Goal: Task Accomplishment & Management: Complete application form

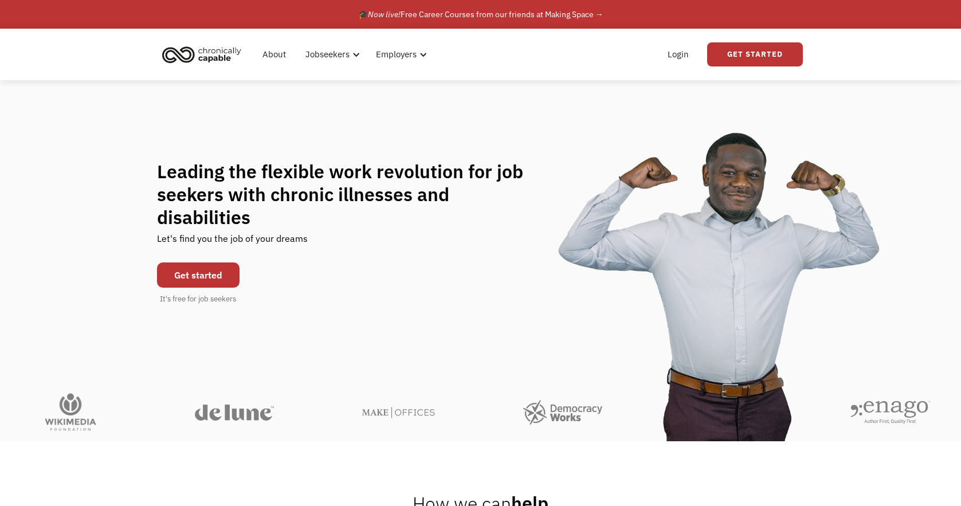
click at [226, 263] on link "Get started" at bounding box center [198, 275] width 83 height 25
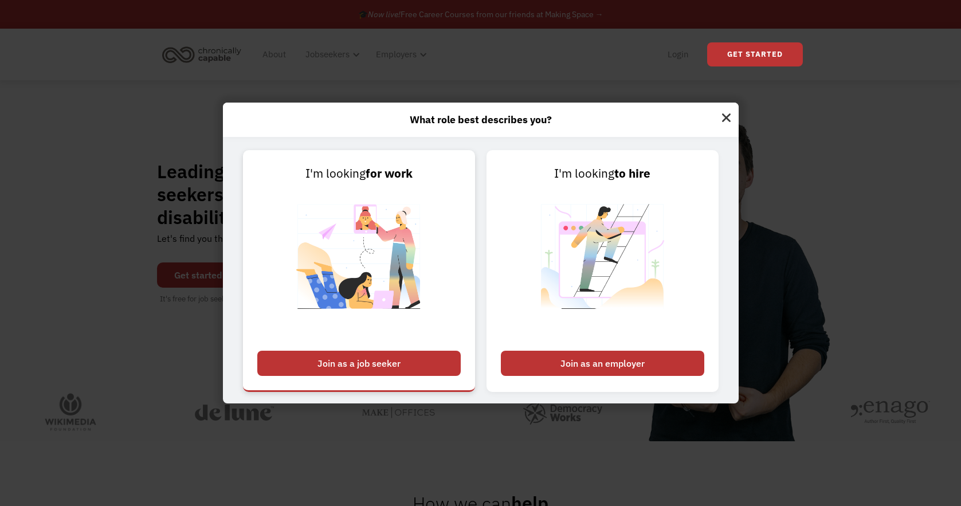
click at [379, 363] on div "Join as a job seeker" at bounding box center [358, 363] width 203 height 25
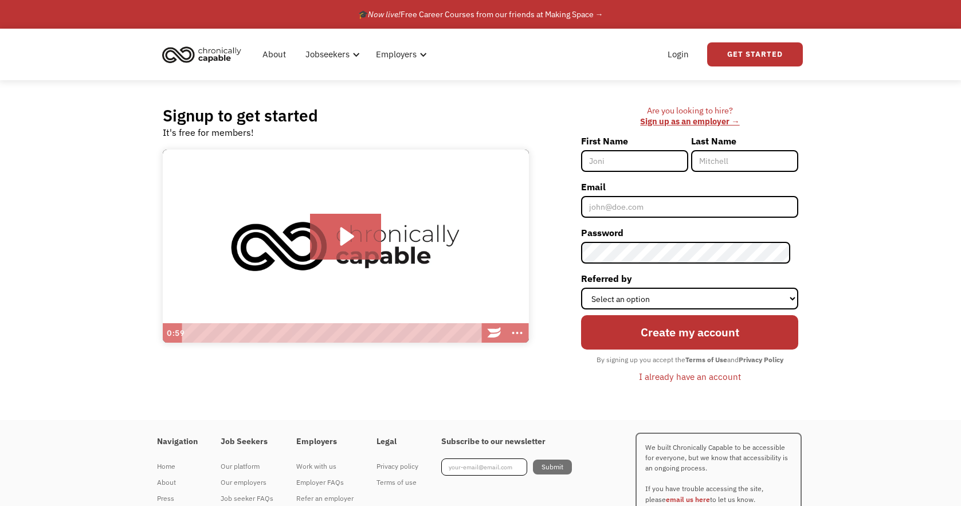
click at [625, 163] on input "First Name" at bounding box center [634, 161] width 107 height 22
type input "[PERSON_NAME]"
type input "Milne"
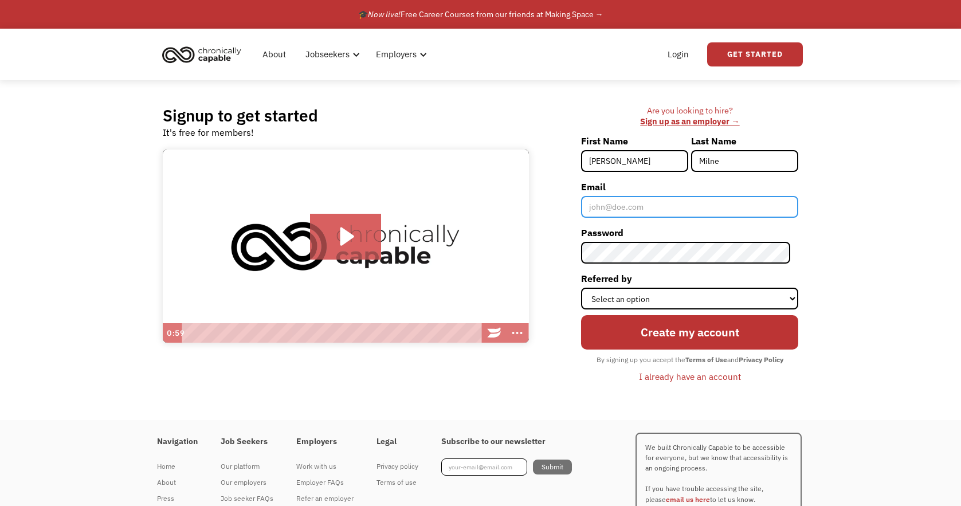
click at [616, 210] on input "Email" at bounding box center [689, 207] width 217 height 22
type input "[PERSON_NAME][EMAIL_ADDRESS][DOMAIN_NAME]"
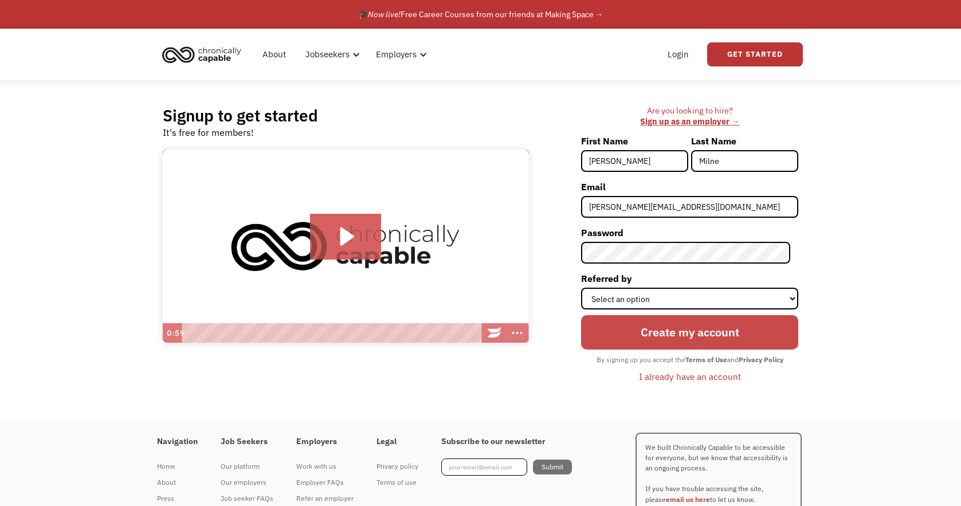
click at [670, 339] on input "Create my account" at bounding box center [689, 332] width 217 height 34
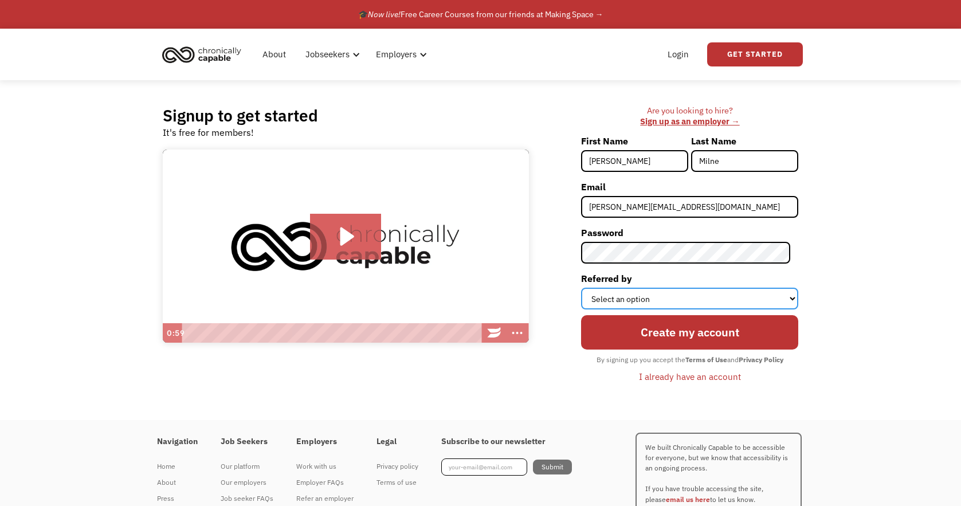
click at [662, 298] on select "Select an option Instagram Facebook Twitter Search Engine News Article Word of …" at bounding box center [689, 299] width 217 height 22
select select "Search Engine"
click at [589, 288] on select "Select an option Instagram Facebook Twitter Search Engine News Article Word of …" at bounding box center [689, 299] width 217 height 22
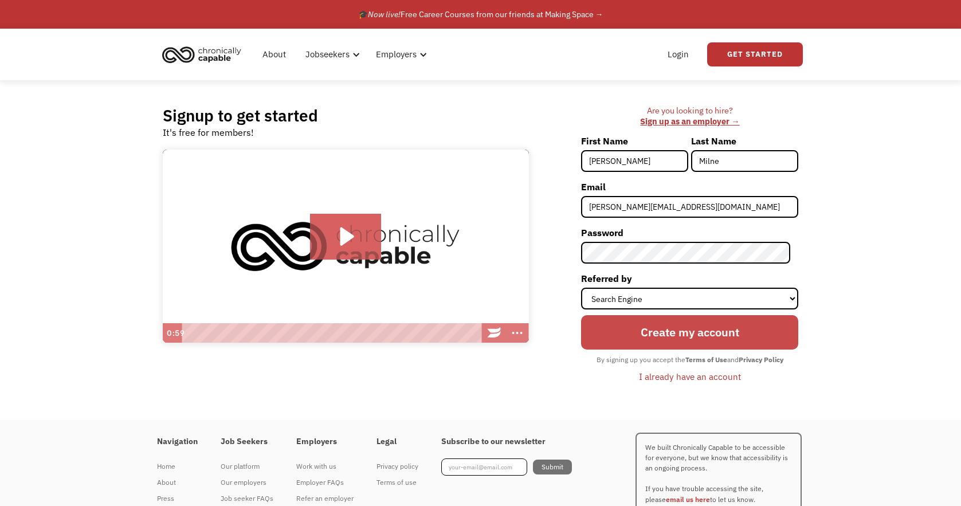
click at [688, 334] on input "Create my account" at bounding box center [689, 332] width 217 height 34
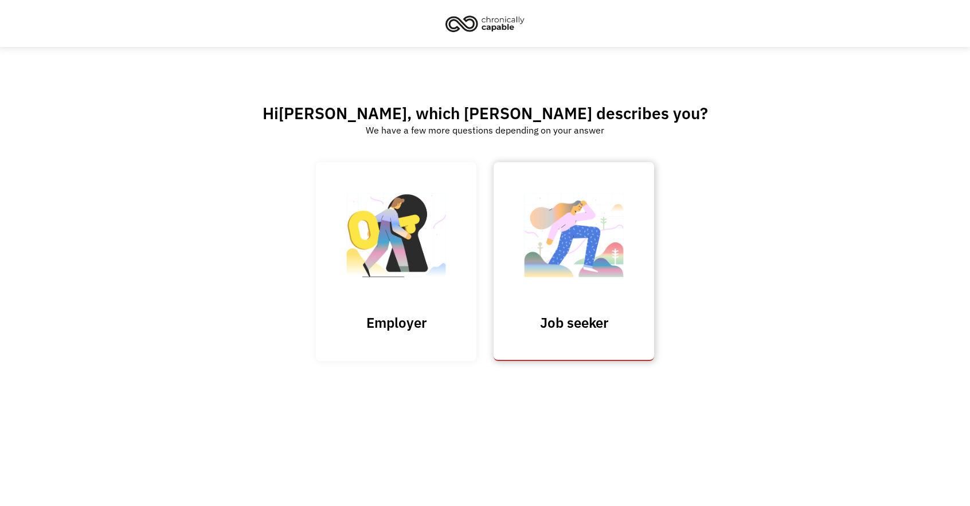
click at [558, 255] on img at bounding box center [573, 241] width 115 height 112
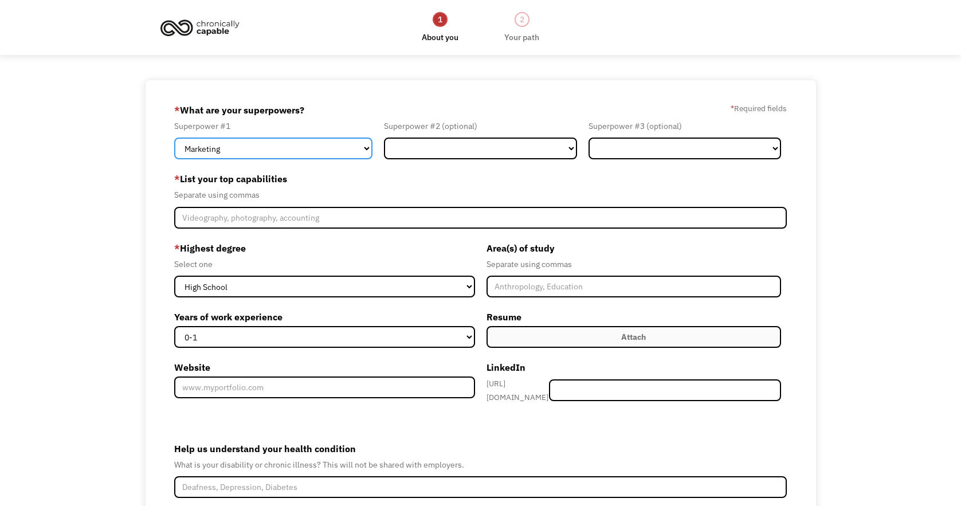
click at [364, 147] on select "Marketing Human Resources Finance Technology Operations Sales Industrial & Manu…" at bounding box center [273, 149] width 198 height 22
select select "Technology"
click at [174, 138] on select "Marketing Human Resources Finance Technology Operations Sales Industrial & Manu…" at bounding box center [273, 149] width 198 height 22
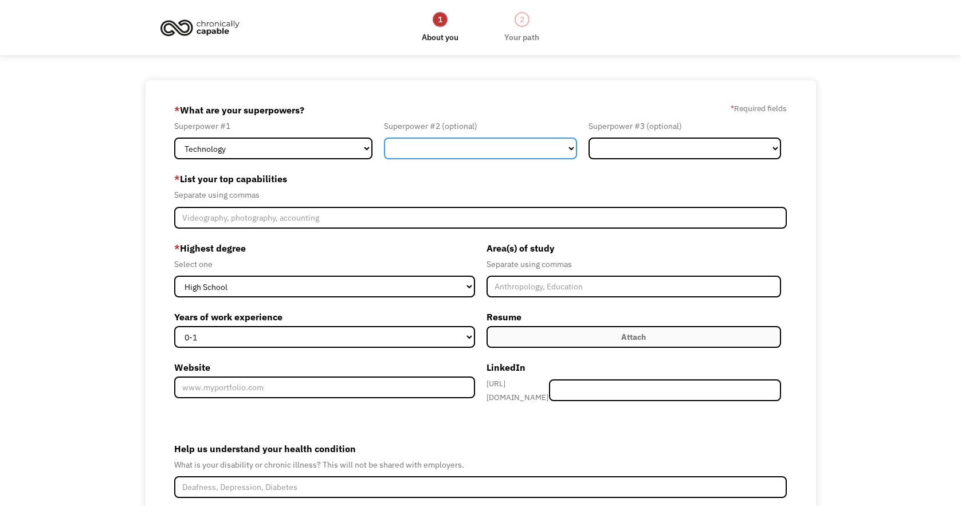
click at [573, 150] on select "Marketing Human Resources Finance Technology Operations Sales Industrial & Manu…" at bounding box center [480, 149] width 193 height 22
select select "Customer Service"
click at [384, 138] on select "Marketing Human Resources Finance Technology Operations Sales Industrial & Manu…" at bounding box center [480, 149] width 193 height 22
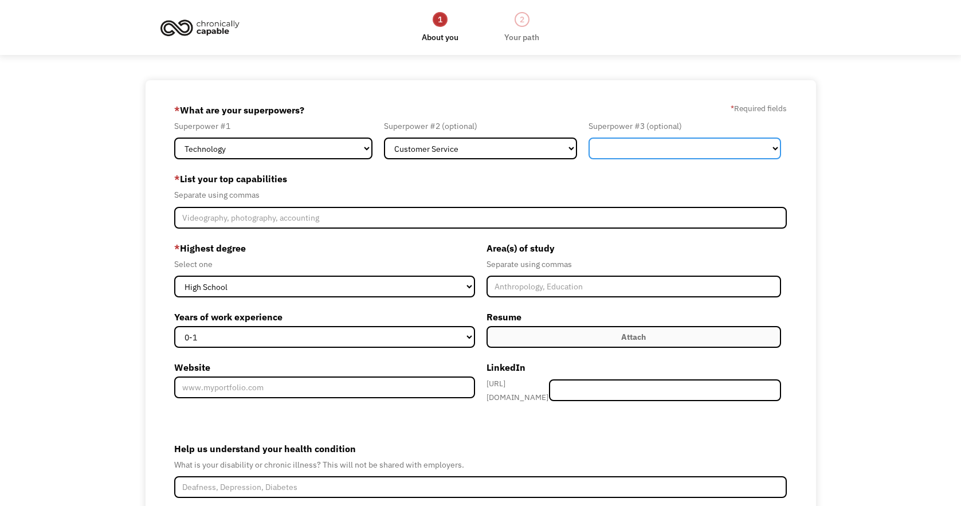
click at [688, 151] on select "Marketing Human Resources Finance Technology Operations Sales Industrial & Manu…" at bounding box center [685, 149] width 193 height 22
select select "Healthcare"
click at [589, 138] on select "Marketing Human Resources Finance Technology Operations Sales Industrial & Manu…" at bounding box center [685, 149] width 193 height 22
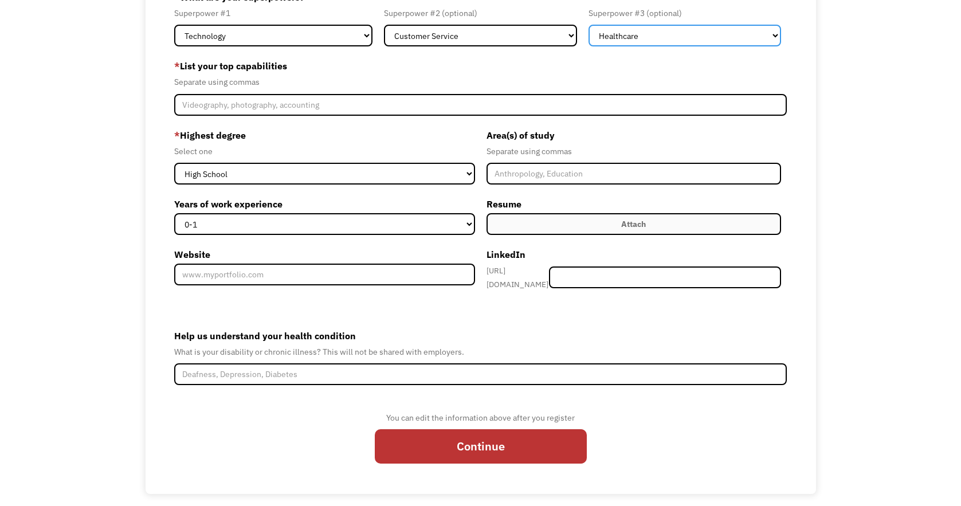
scroll to position [120, 0]
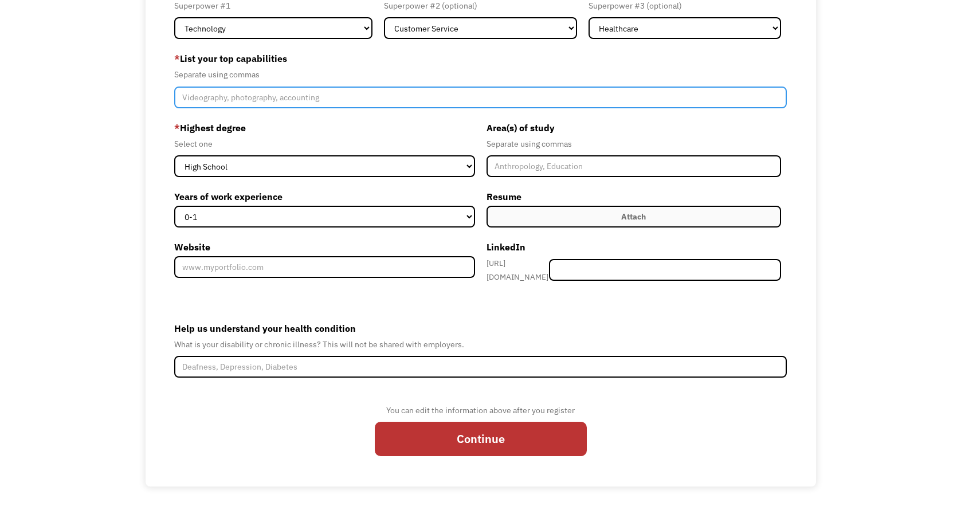
click at [199, 91] on input "Member-Create-Step1" at bounding box center [480, 98] width 613 height 22
